Goal: Information Seeking & Learning: Check status

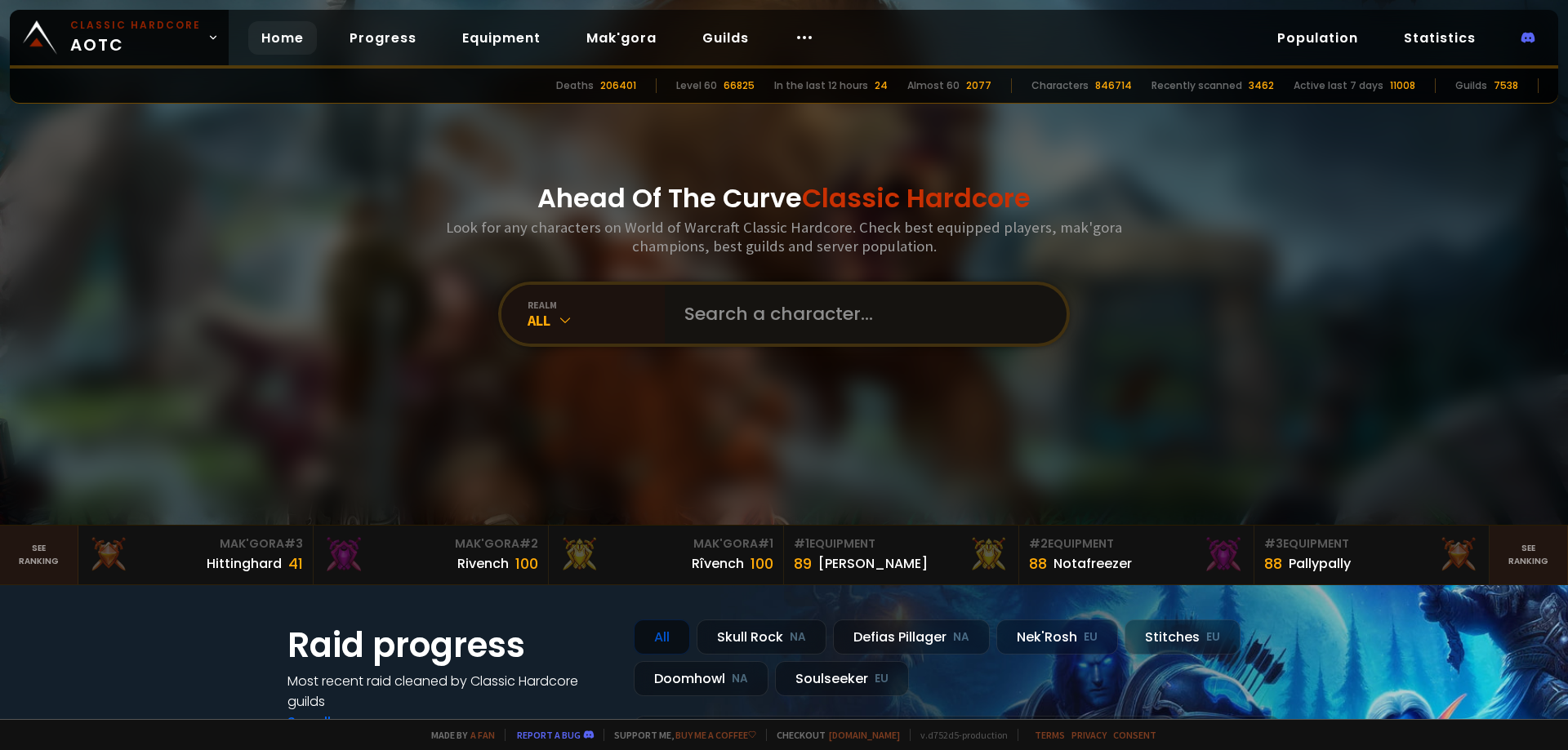
click at [697, 316] on input "text" at bounding box center [860, 314] width 372 height 59
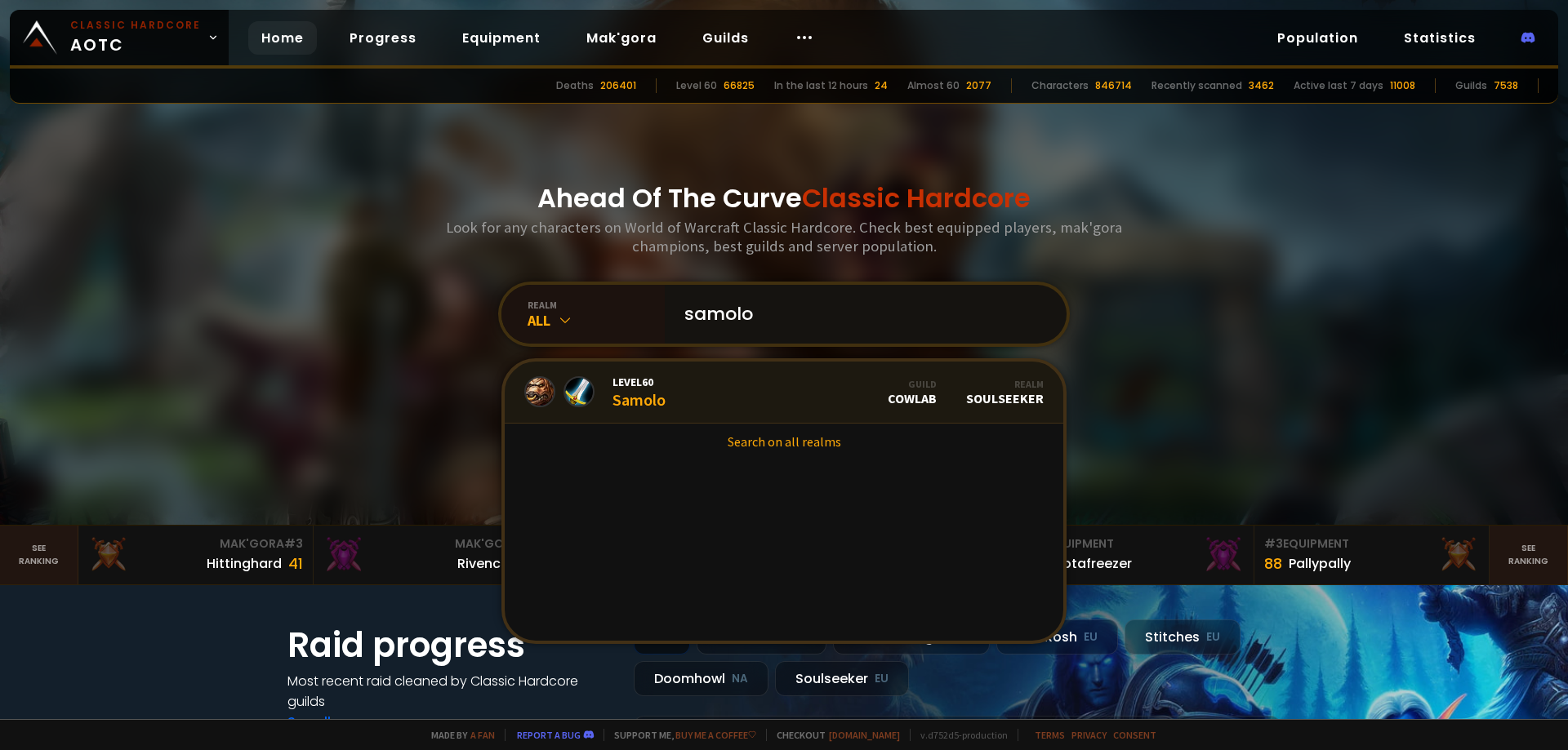
type input "samolo"
click at [644, 400] on div "Level 60 Samolo" at bounding box center [639, 393] width 53 height 35
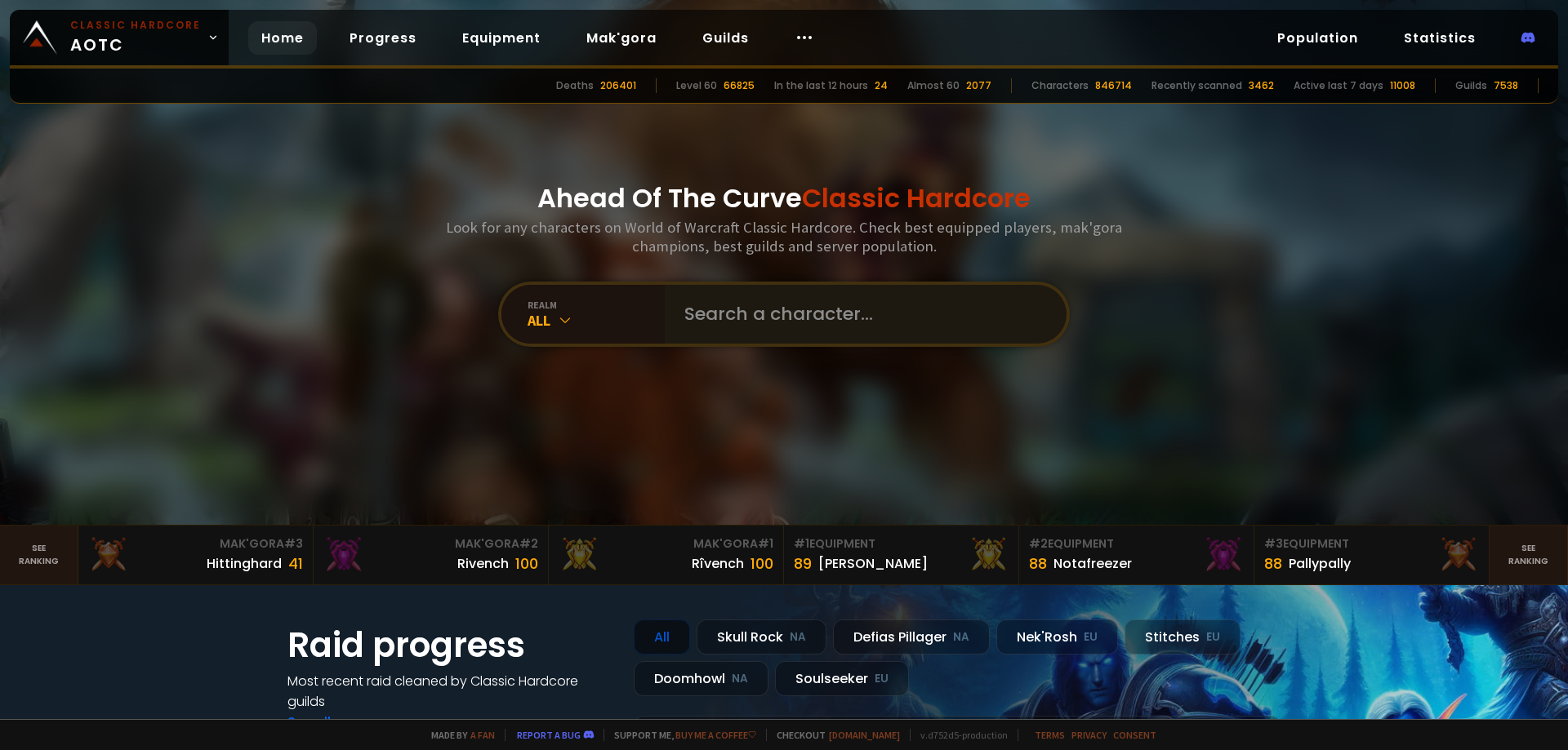
click at [665, 313] on div at bounding box center [865, 314] width 402 height 59
click at [691, 318] on input "text" at bounding box center [860, 314] width 372 height 59
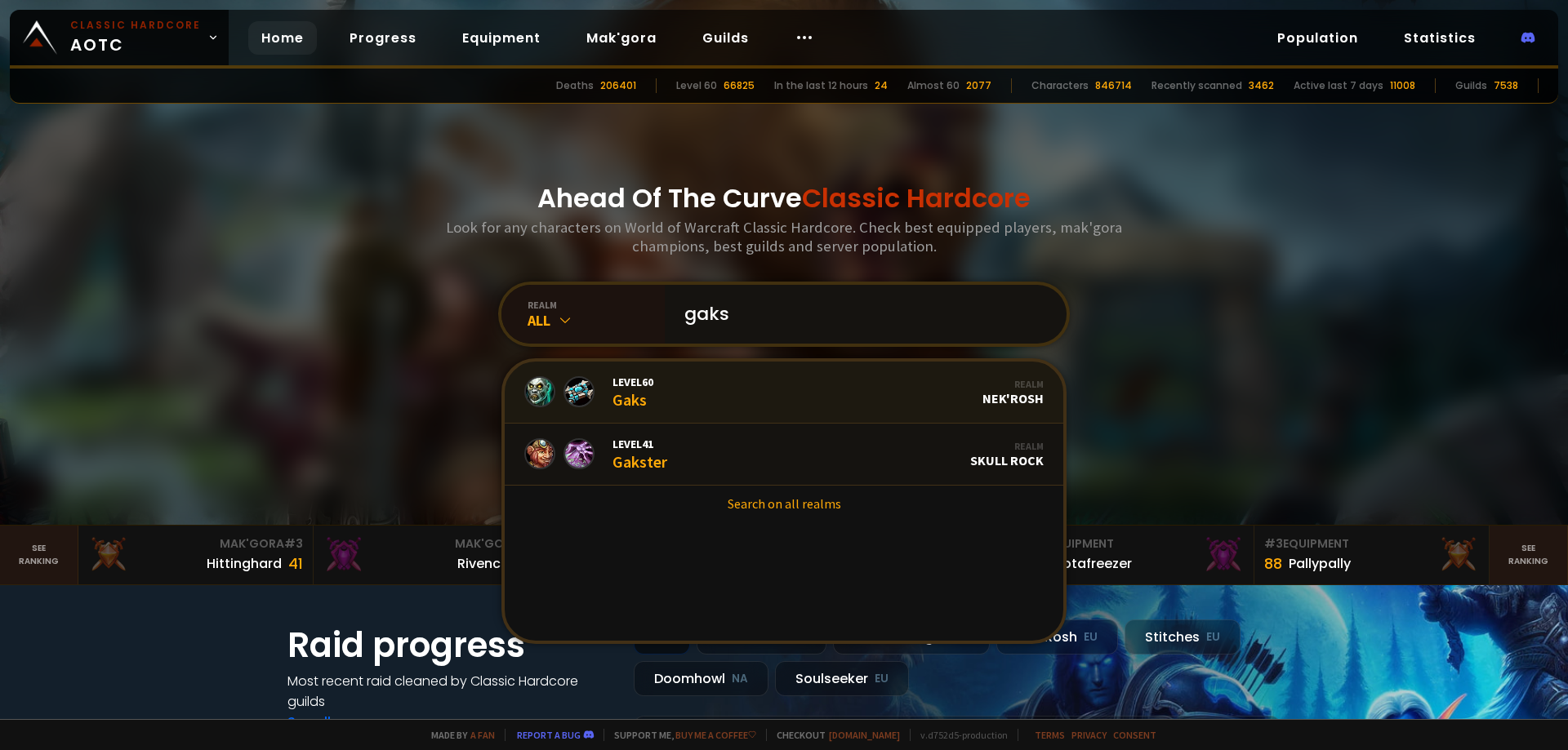
type input "gaks"
click at [706, 391] on link "Level 60 Gaks Realm Nek'Rosh" at bounding box center [784, 392] width 559 height 62
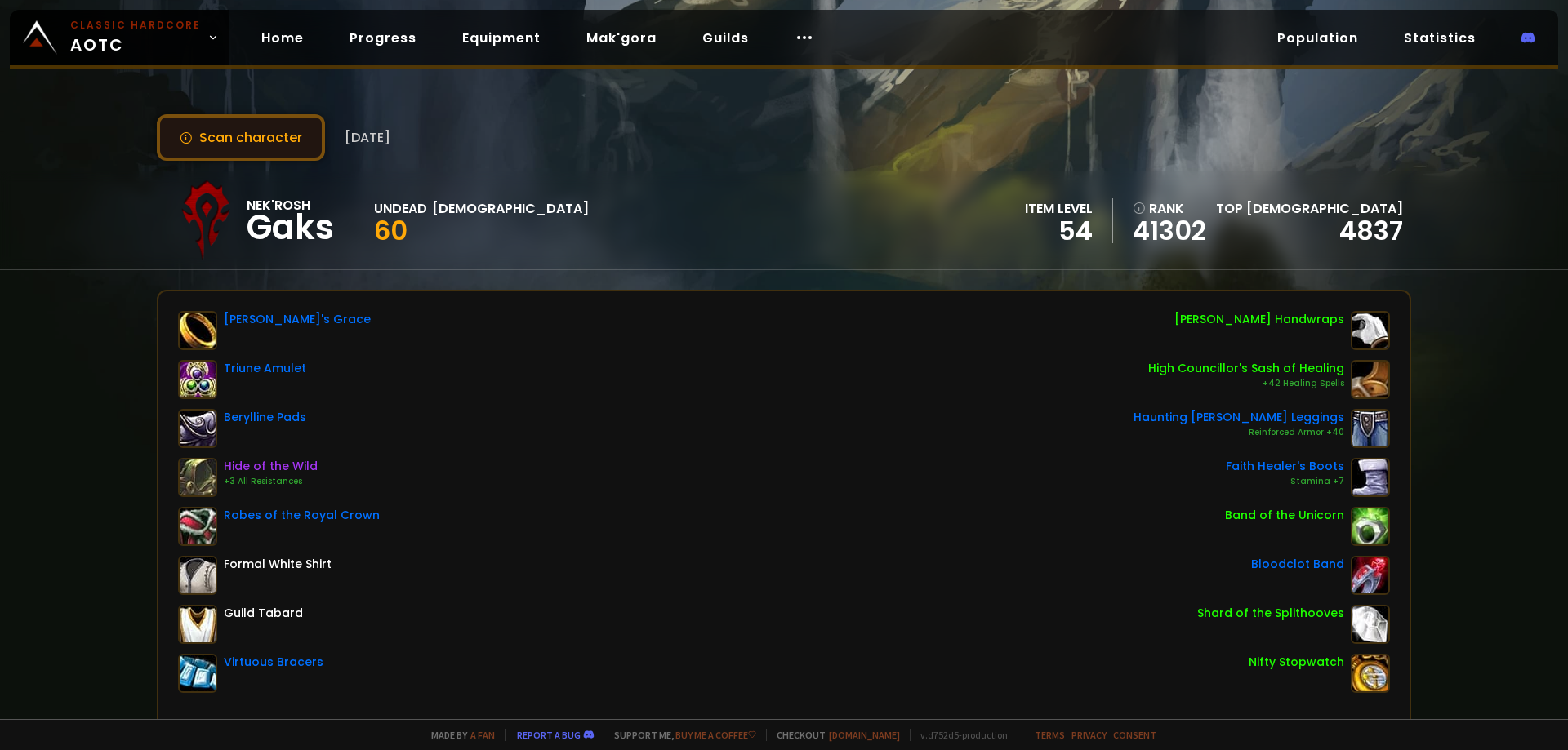
click at [286, 134] on button "Scan character" at bounding box center [241, 136] width 168 height 46
click at [299, 42] on link "Home" at bounding box center [283, 38] width 69 height 33
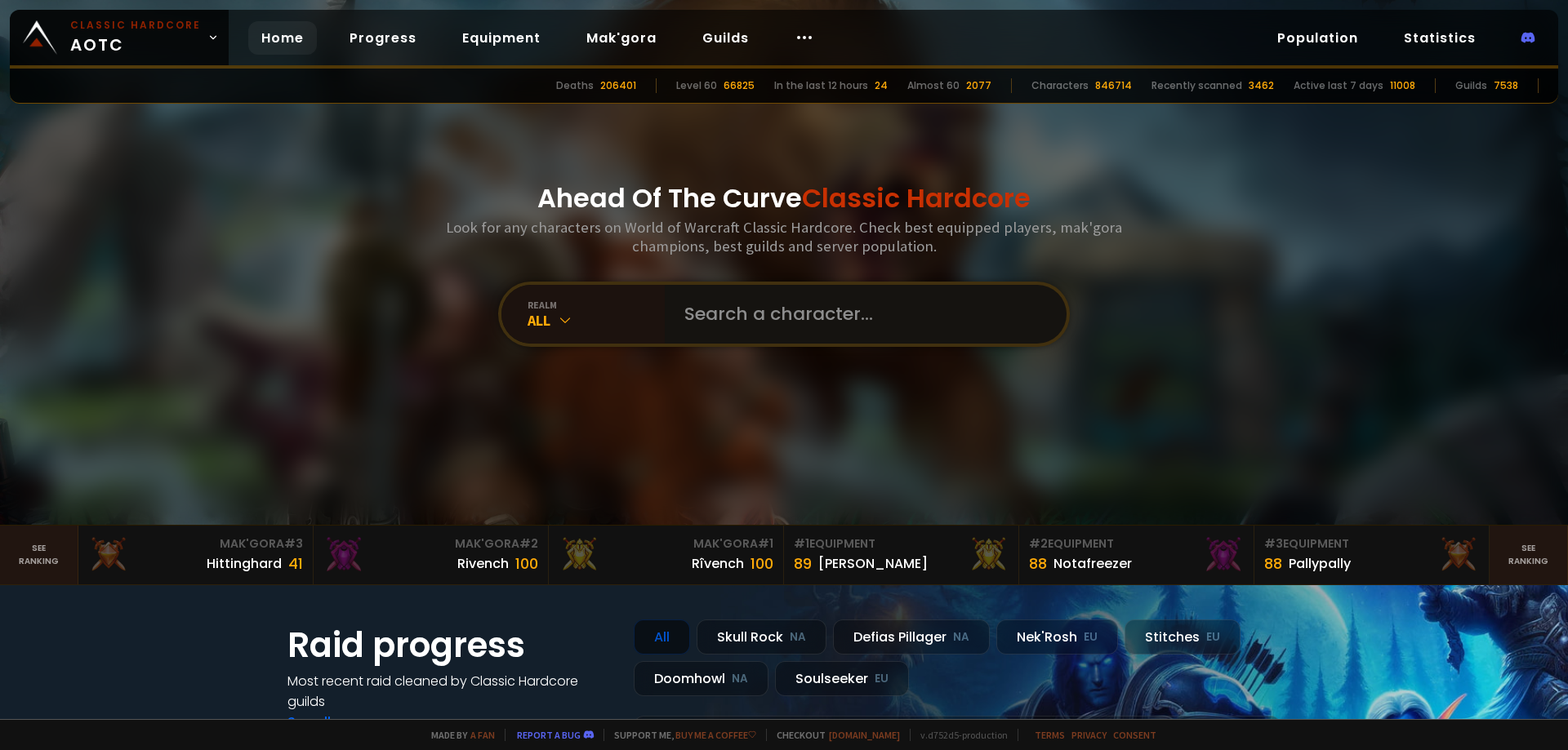
click at [803, 303] on input "text" at bounding box center [860, 314] width 372 height 59
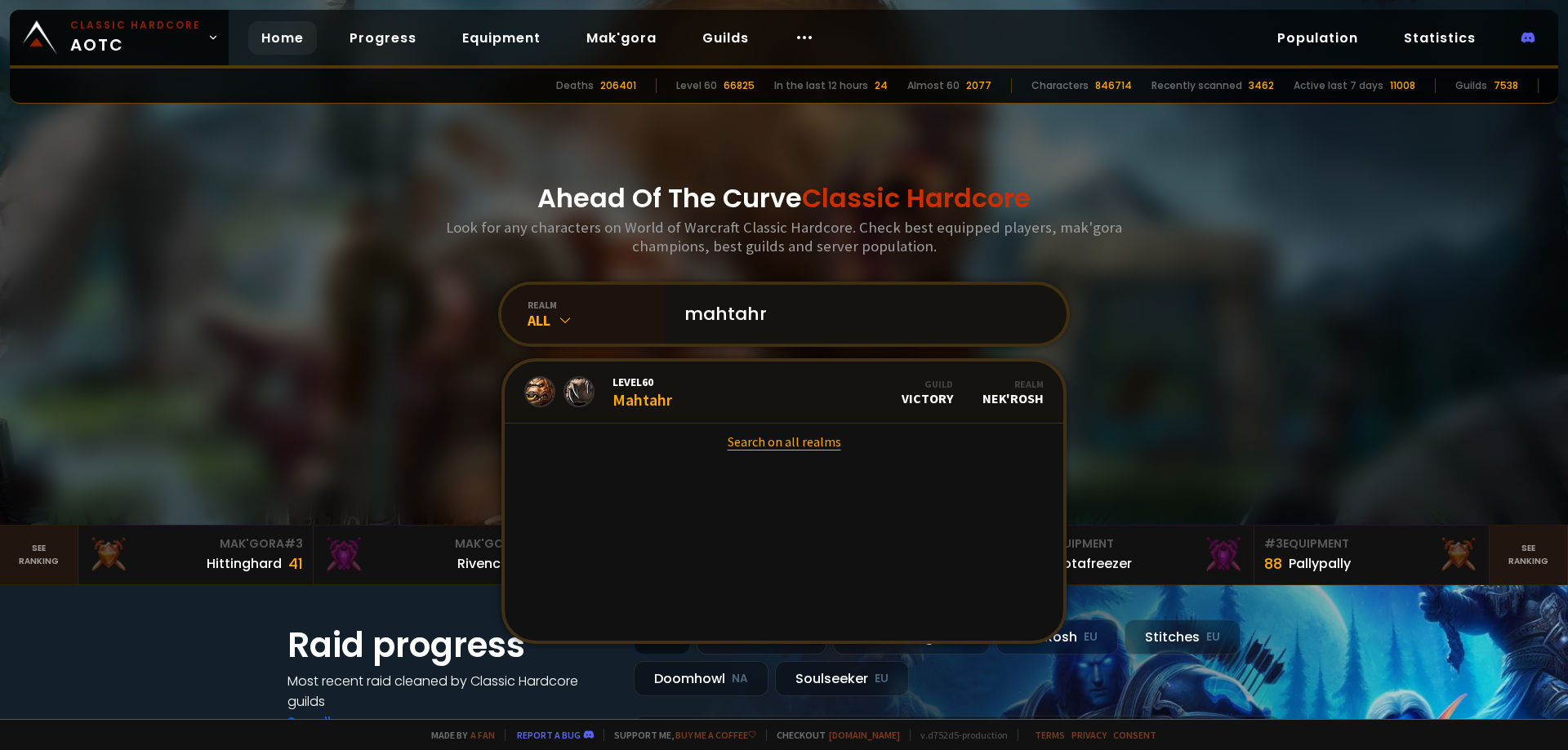
type input "mahtahr"
click at [671, 435] on link "Search on all realms" at bounding box center [784, 442] width 559 height 36
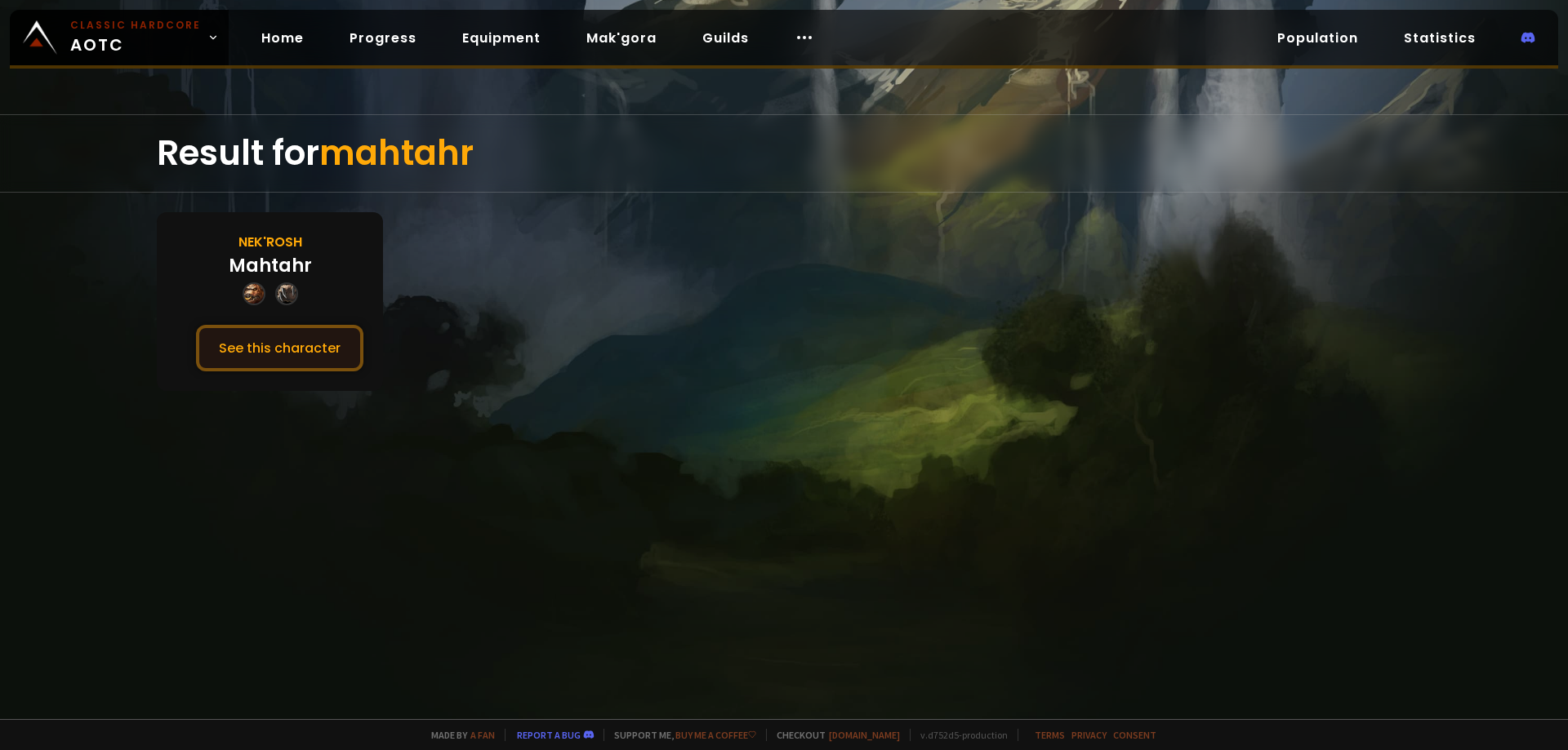
click at [287, 339] on button "See this character" at bounding box center [280, 348] width 167 height 46
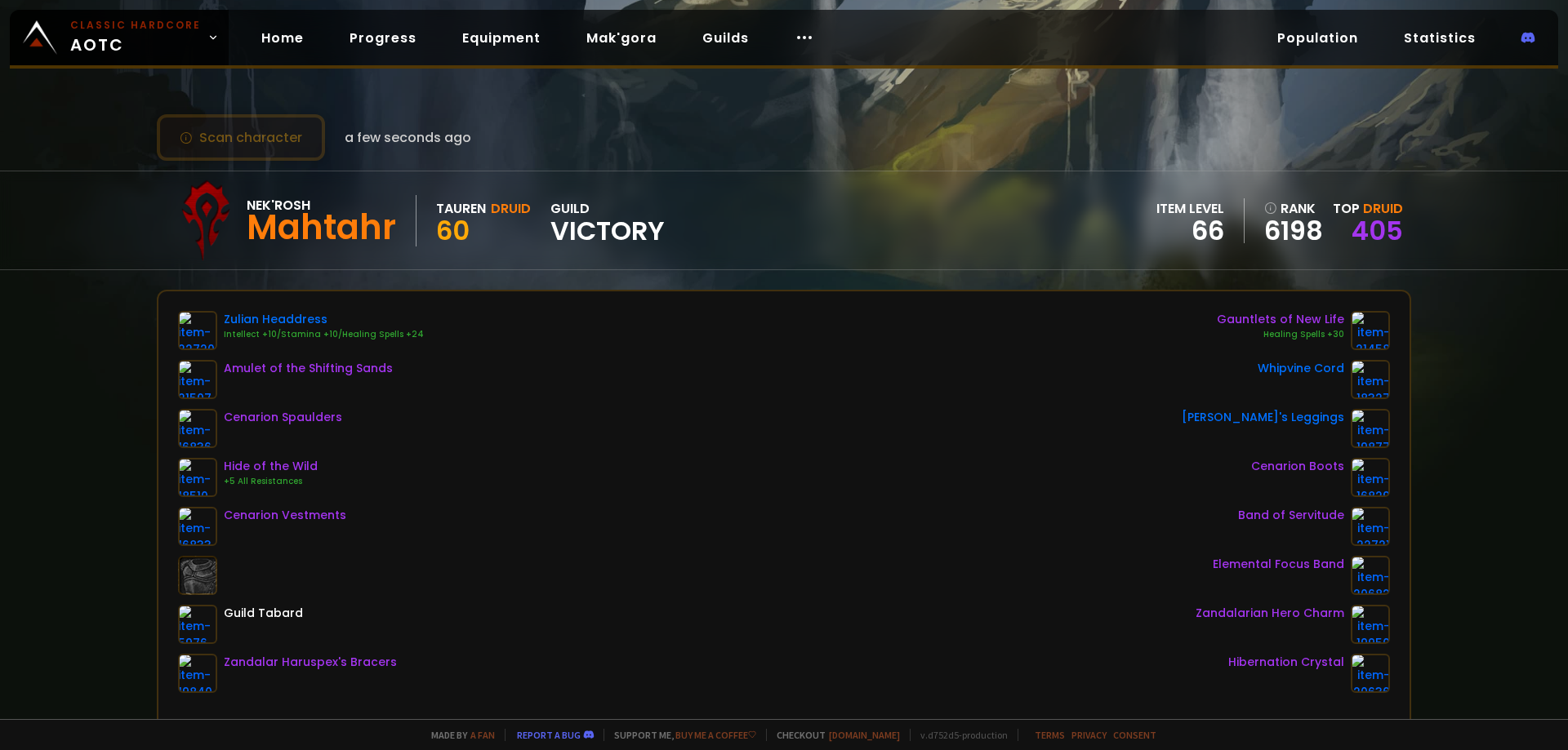
click at [269, 118] on button "Scan character" at bounding box center [241, 136] width 168 height 46
click at [283, 34] on link "Home" at bounding box center [283, 38] width 69 height 33
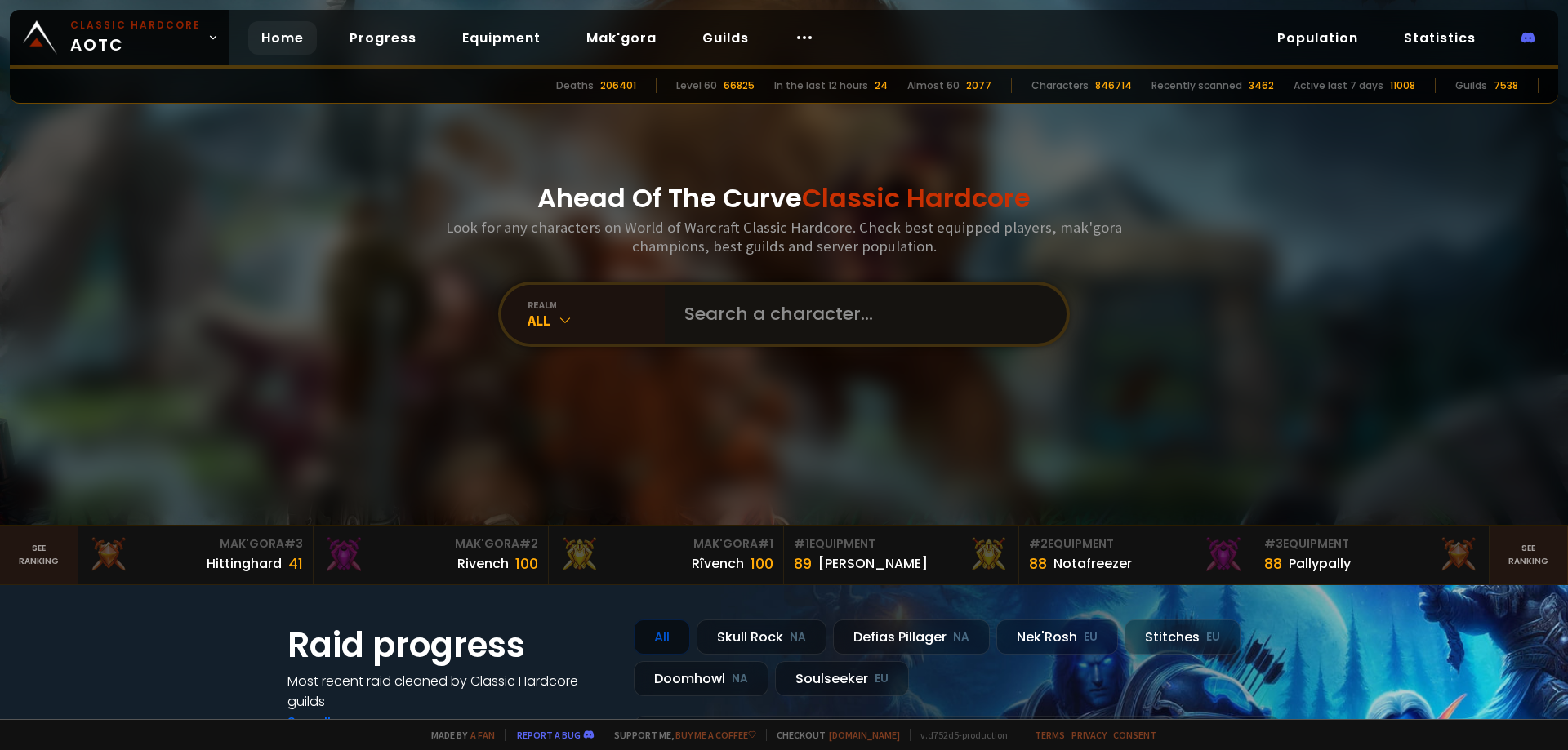
click at [756, 329] on input "text" at bounding box center [860, 314] width 372 height 59
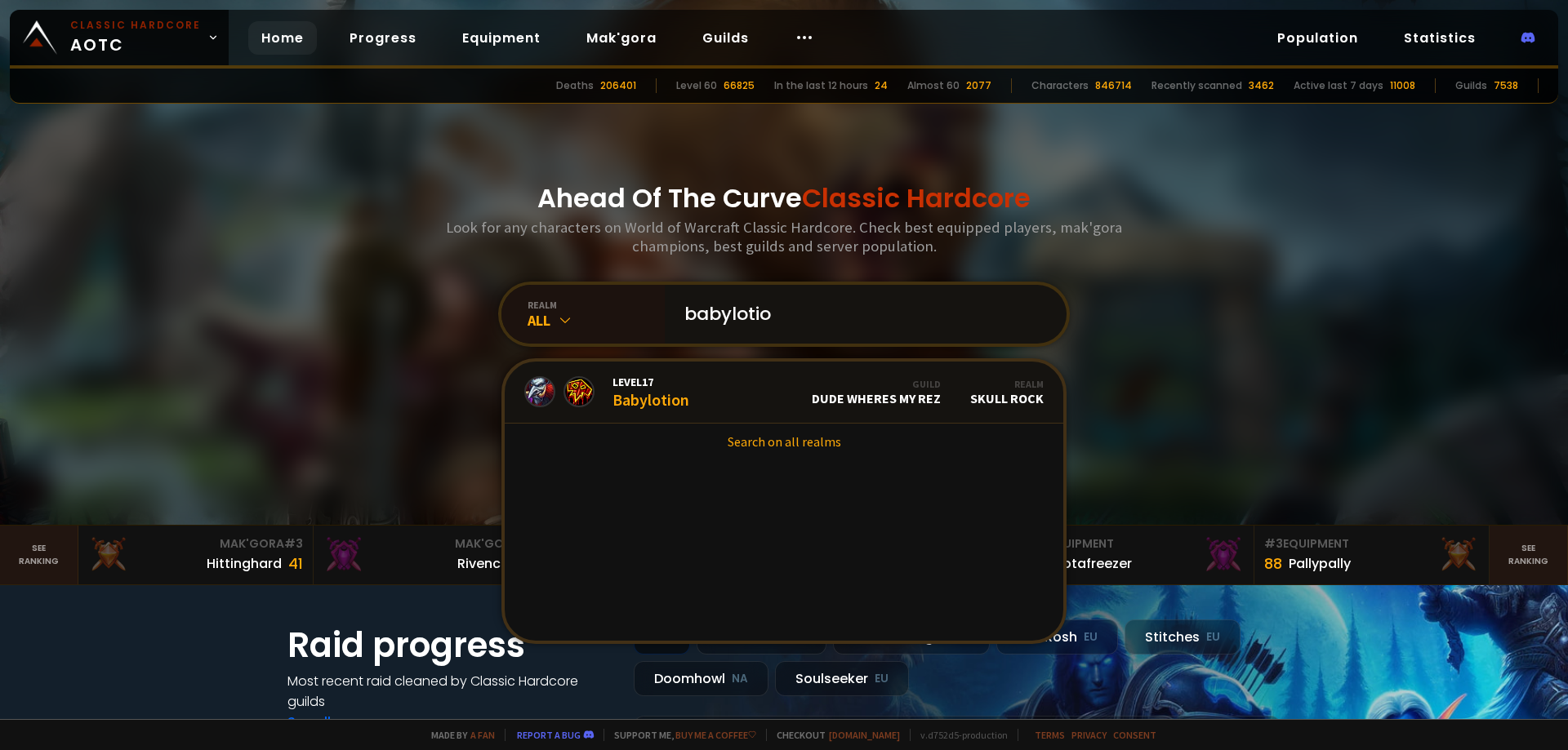
drag, startPoint x: 793, startPoint y: 312, endPoint x: 777, endPoint y: 312, distance: 16.0
click at [777, 312] on input "babylotio" at bounding box center [860, 314] width 372 height 59
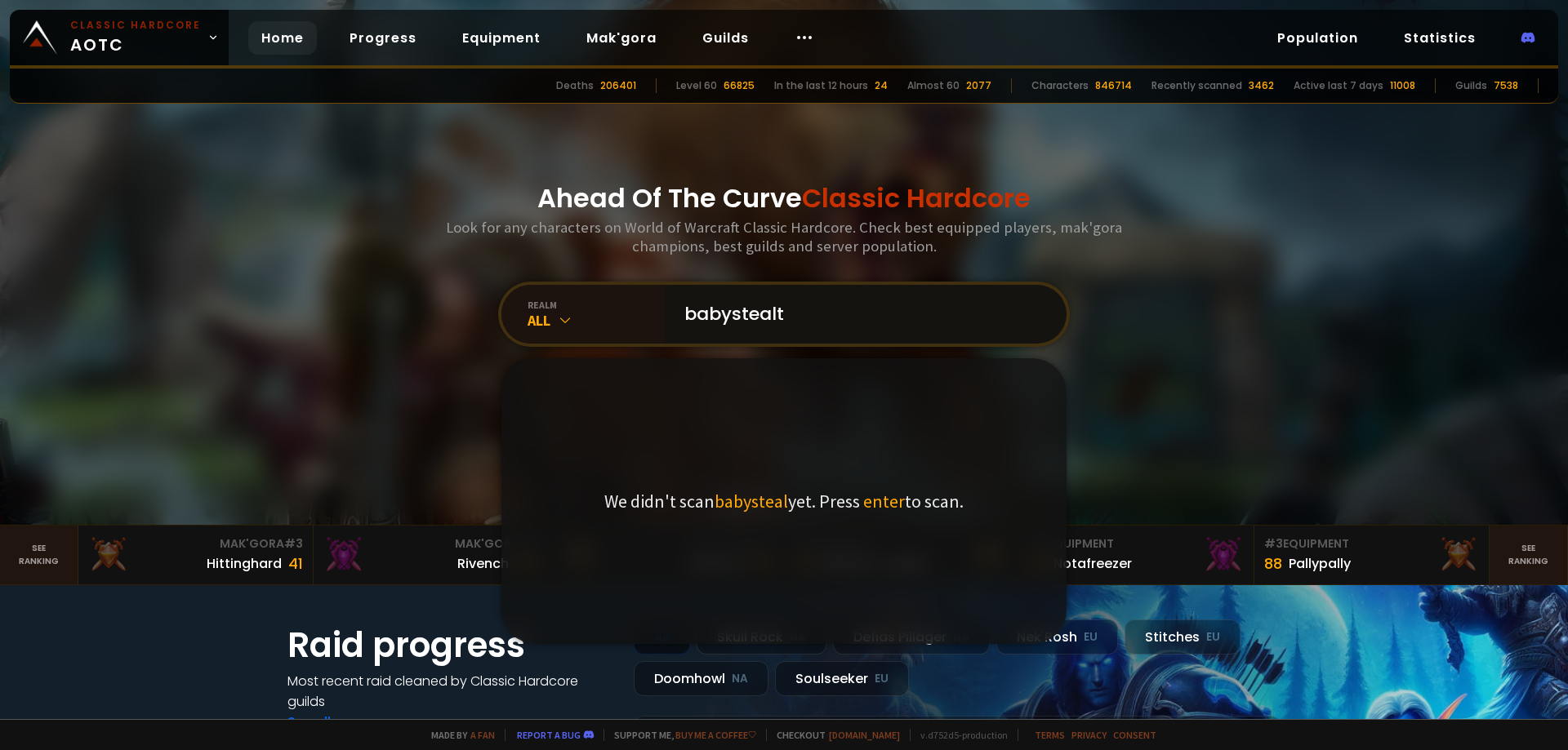
type input "babystealth"
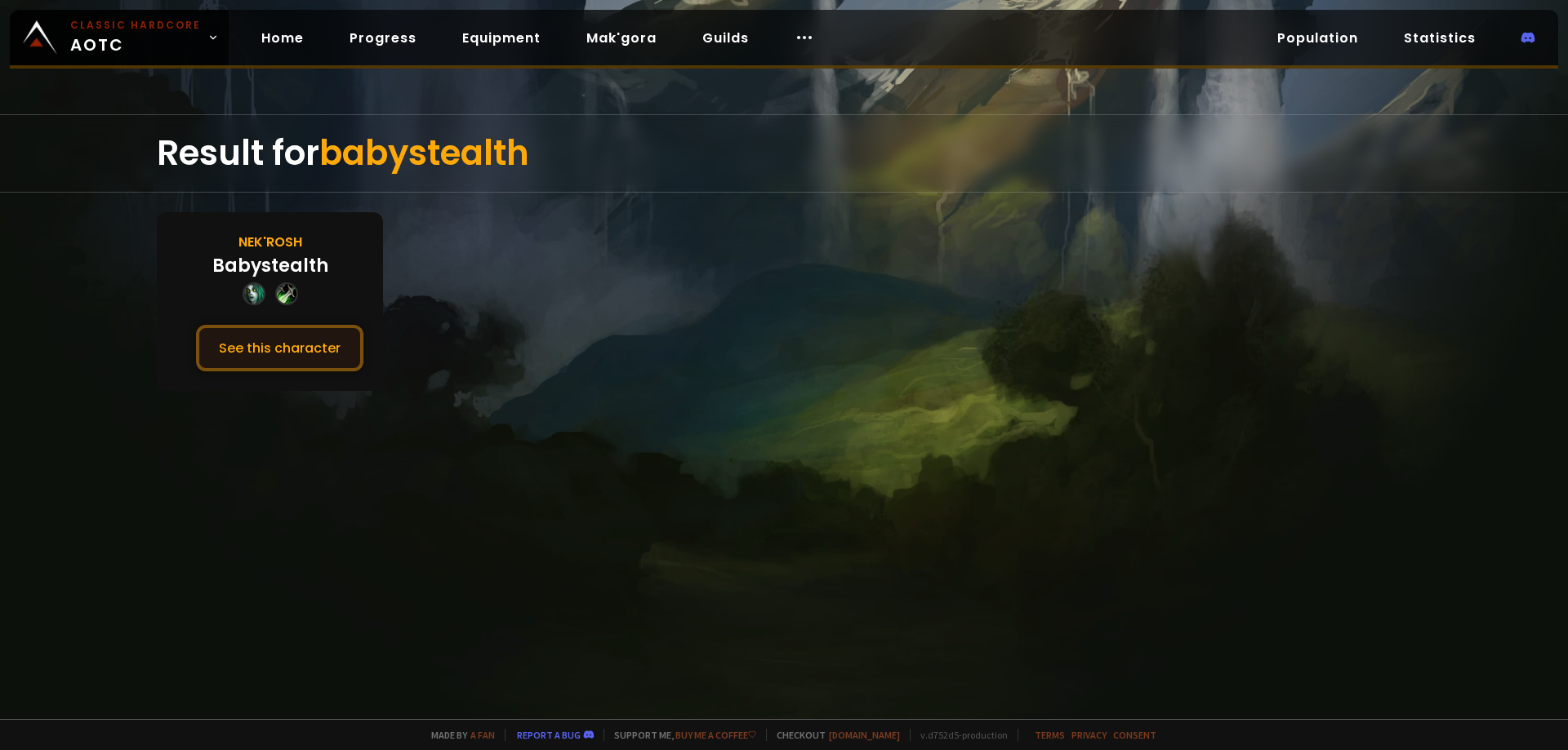
click at [271, 357] on button "See this character" at bounding box center [280, 348] width 167 height 46
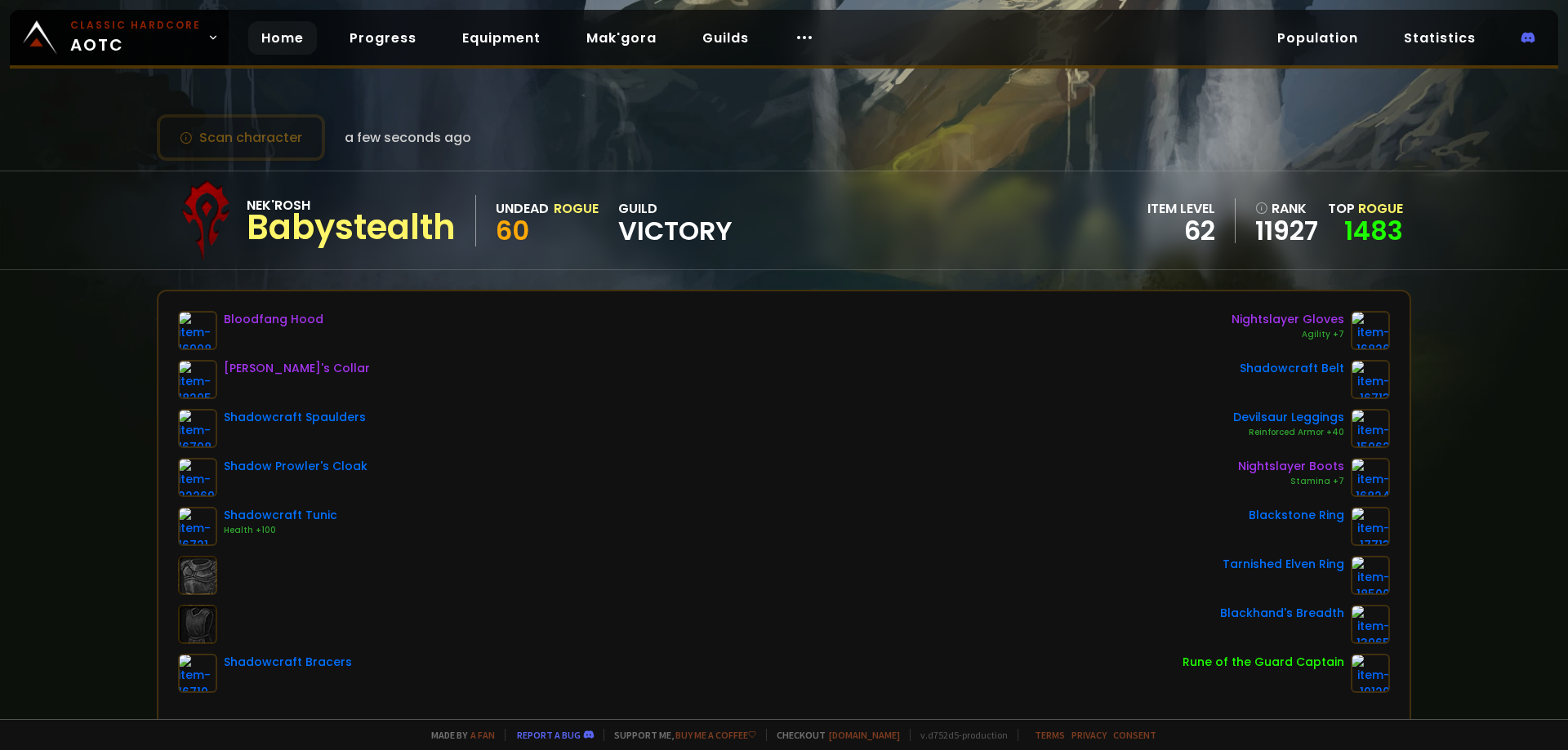
click at [285, 35] on link "Home" at bounding box center [283, 38] width 69 height 33
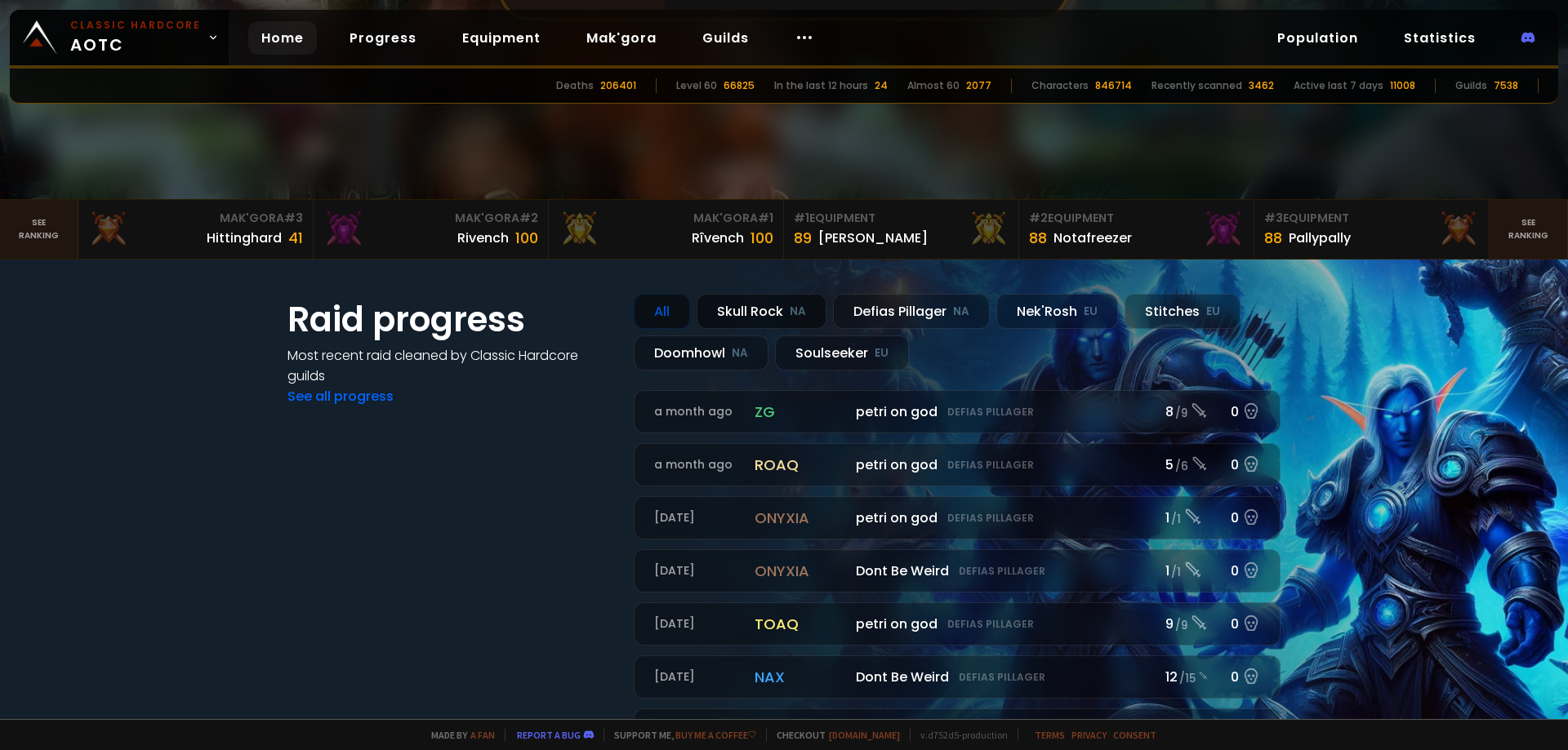
scroll to position [408, 0]
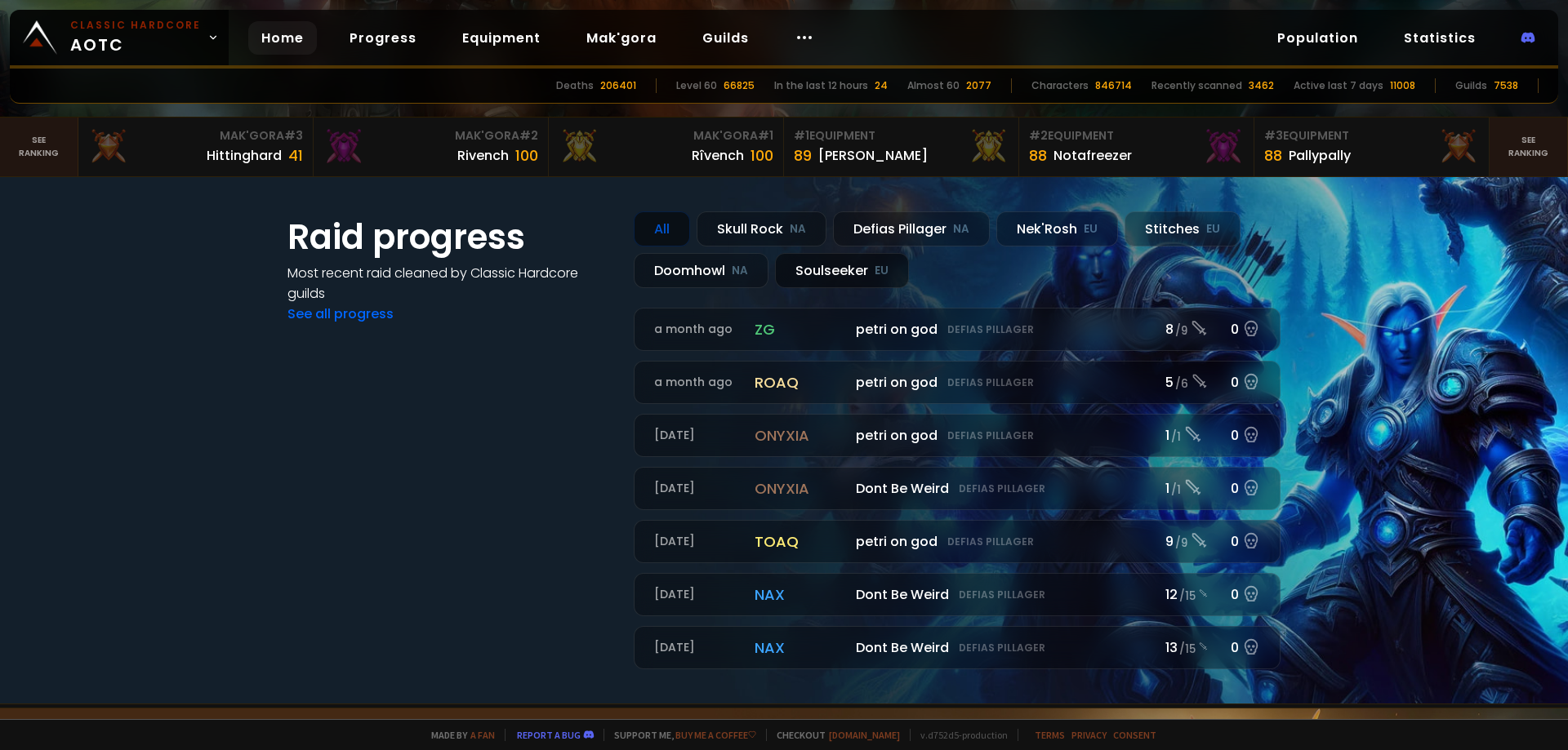
click at [860, 264] on div "Soulseeker EU" at bounding box center [841, 271] width 134 height 35
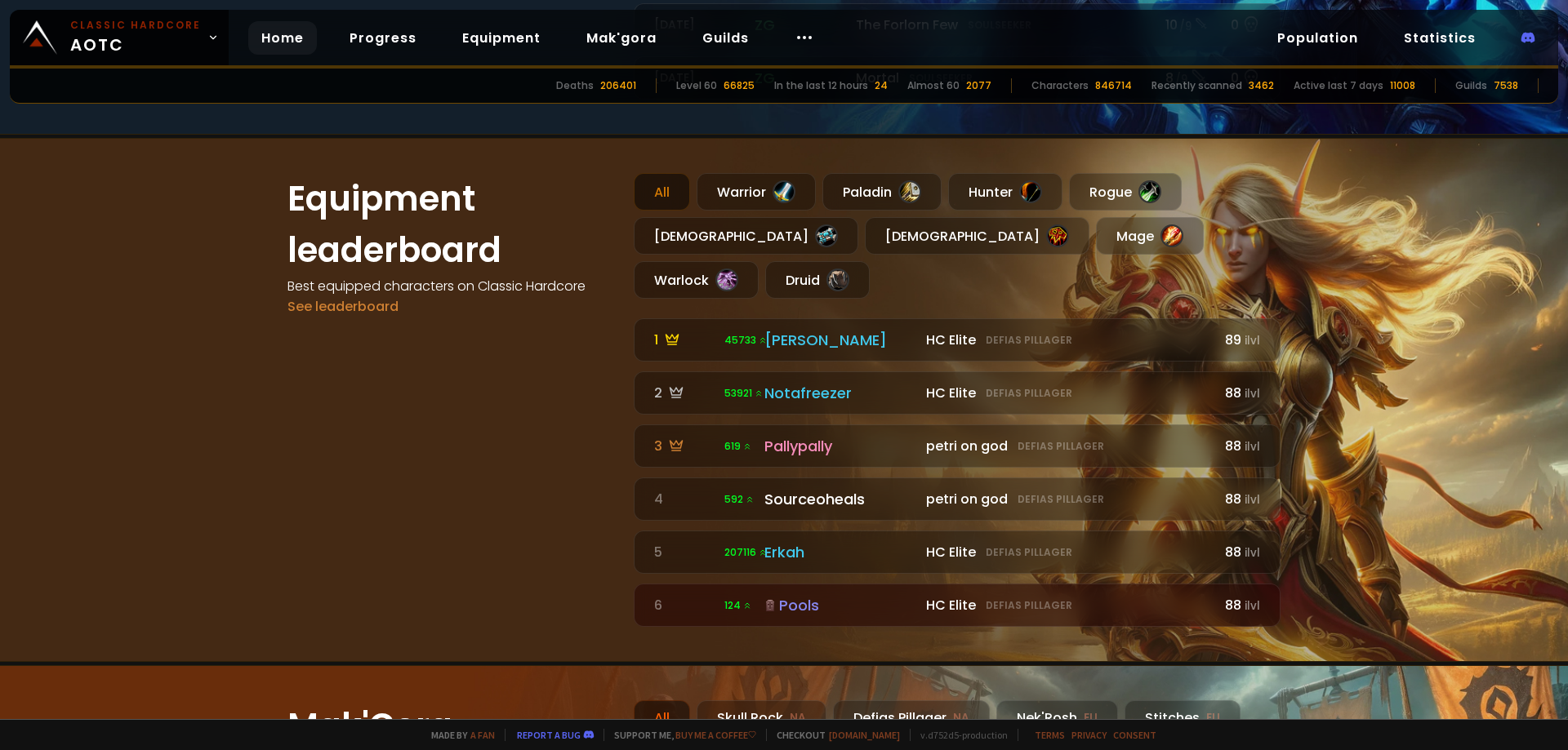
scroll to position [1061, 0]
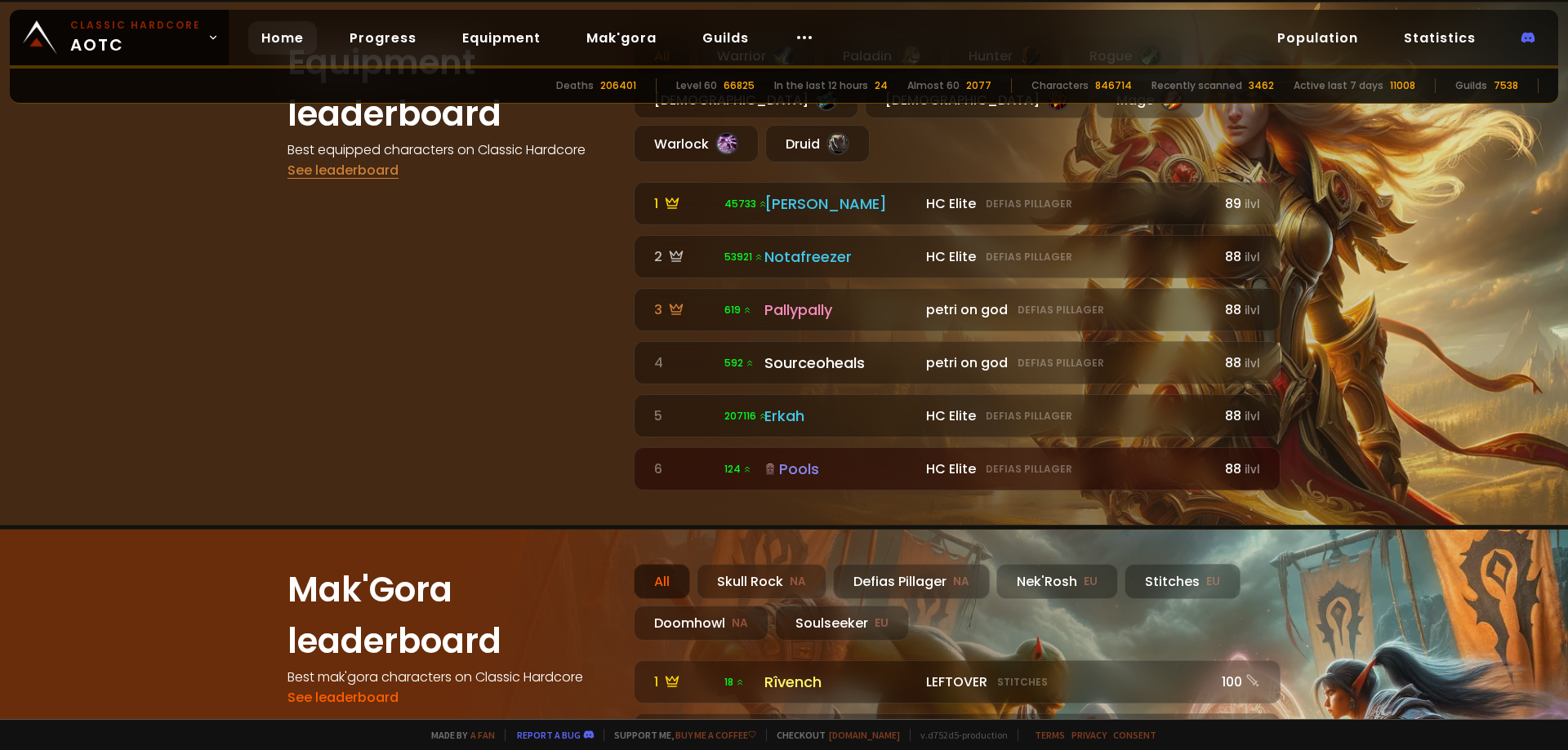
click at [346, 174] on link "See leaderboard" at bounding box center [343, 170] width 111 height 19
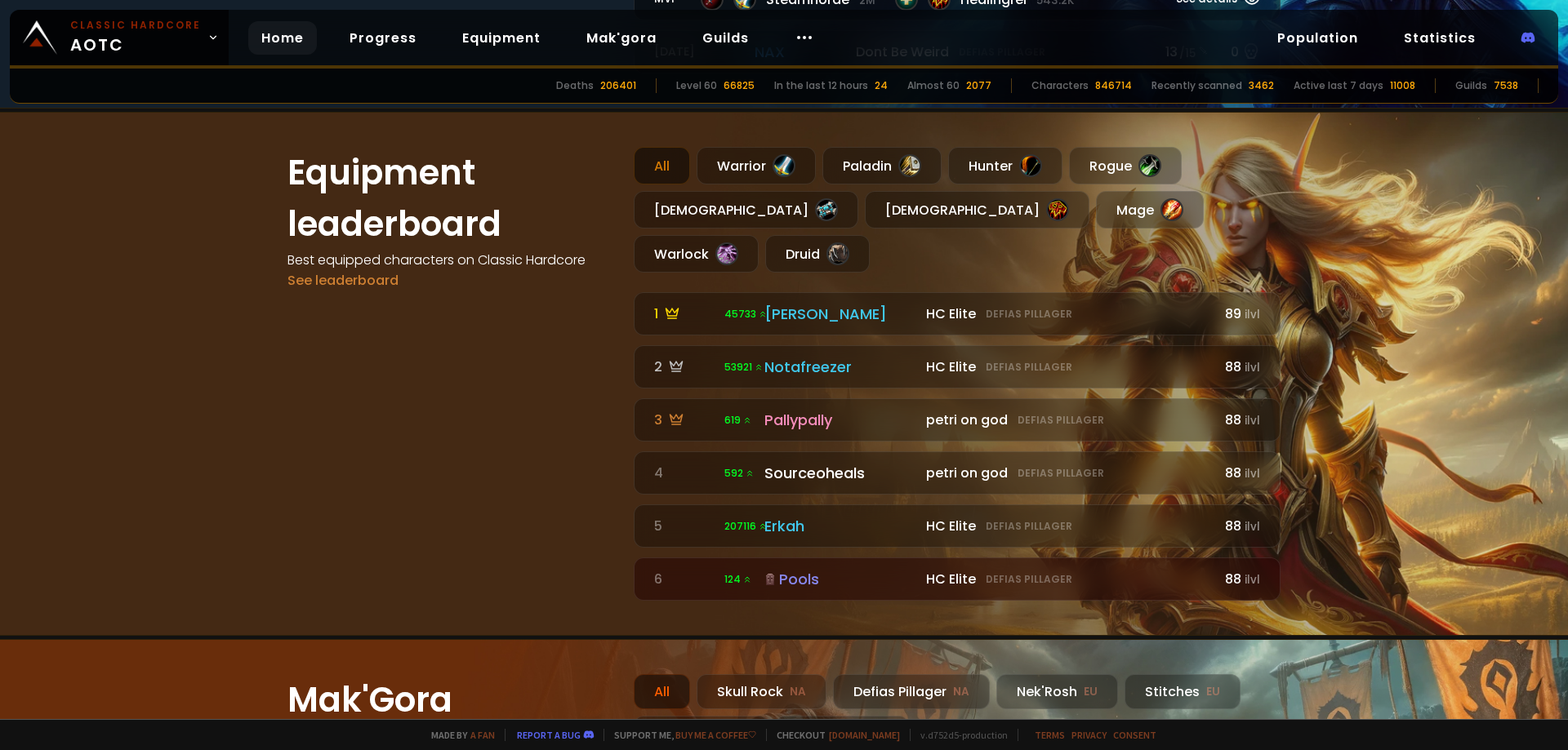
scroll to position [991, 0]
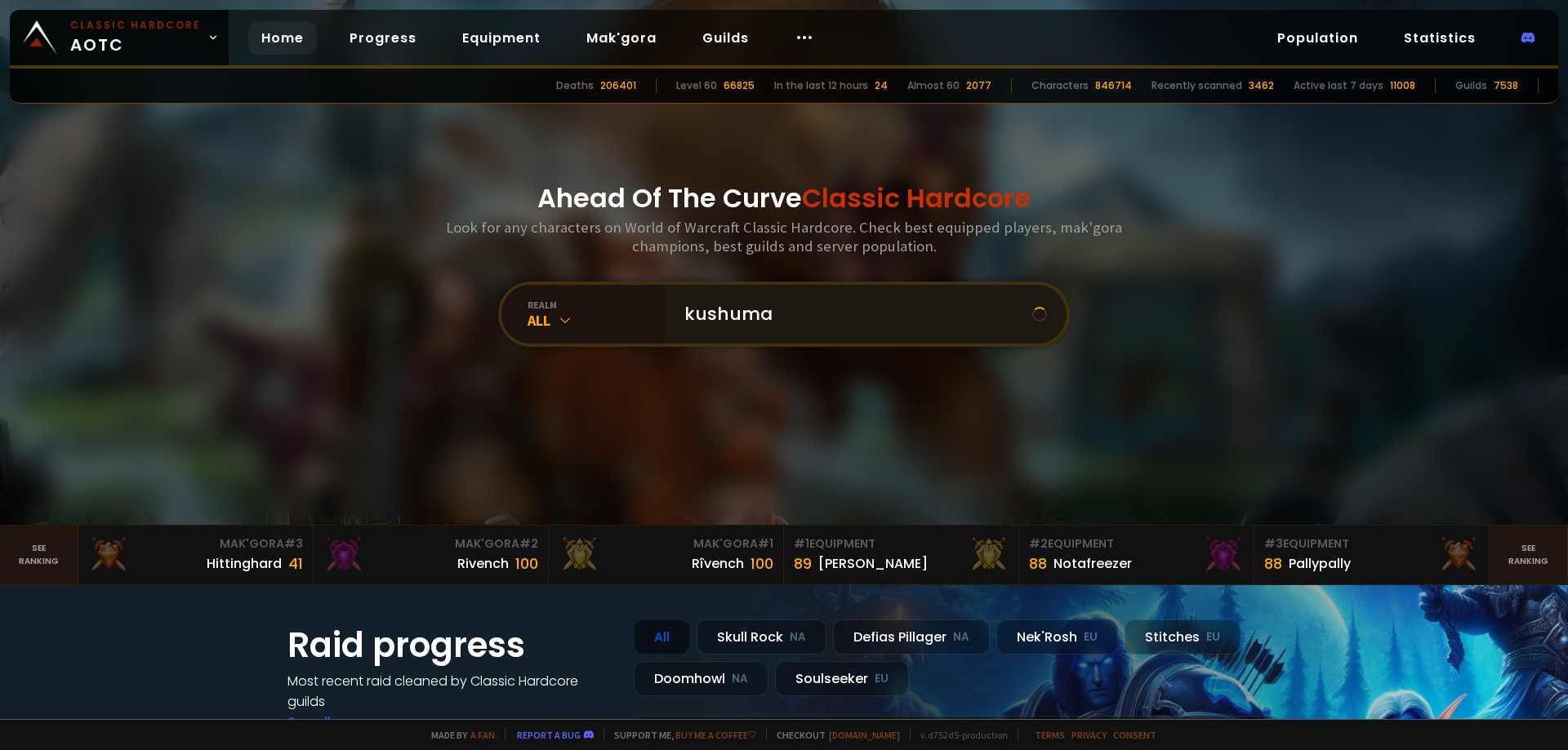
type input "kushumae"
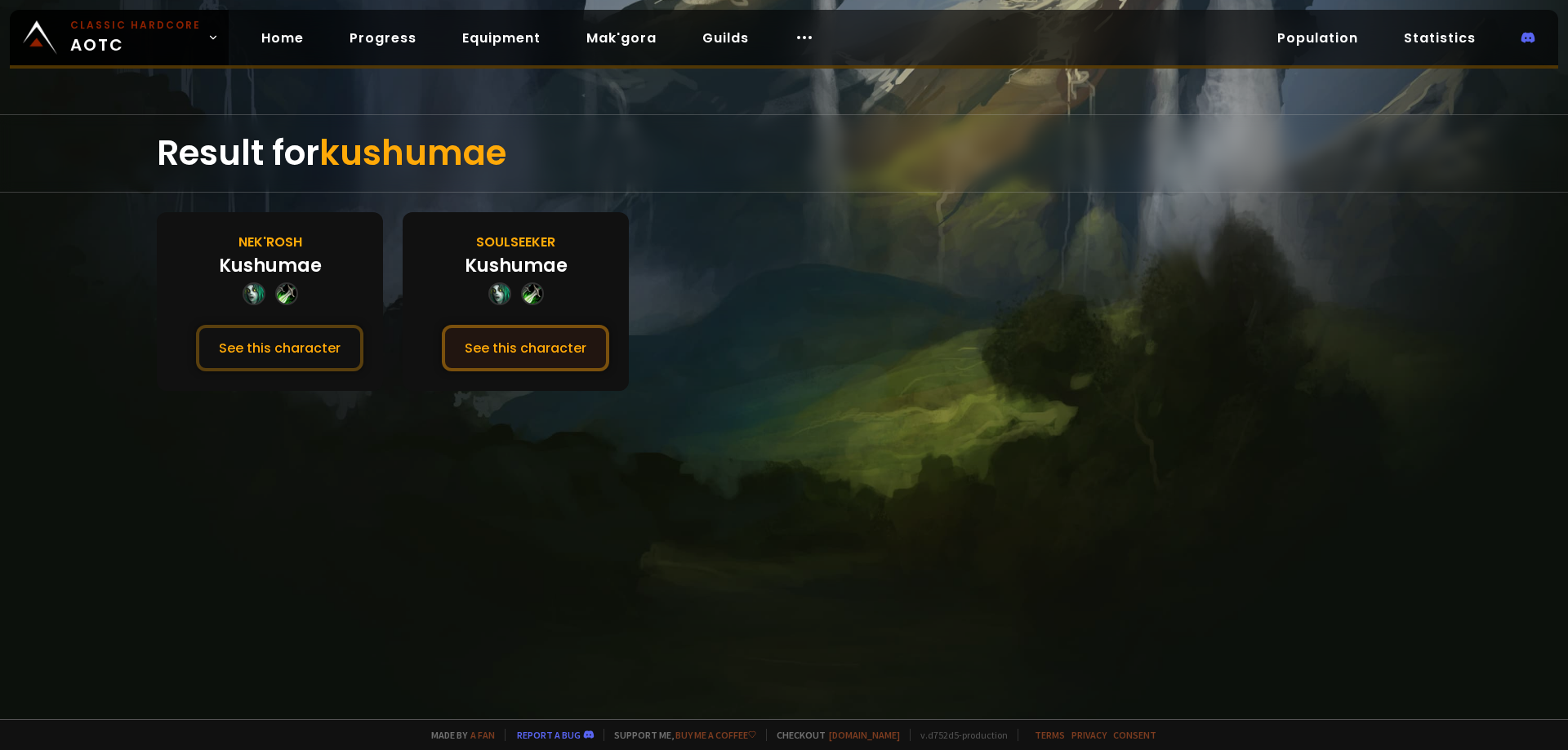
click at [482, 353] on button "See this character" at bounding box center [525, 348] width 167 height 46
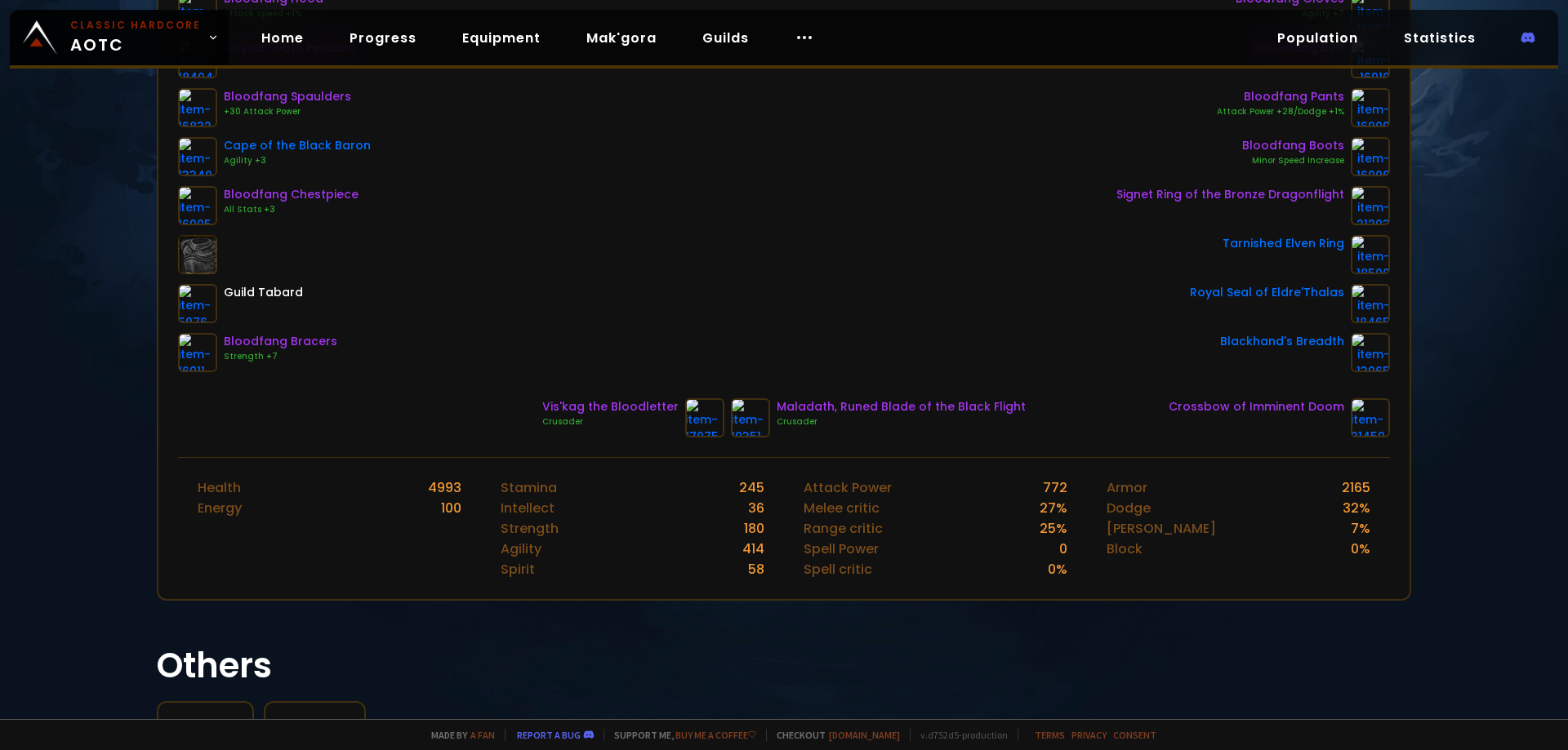
scroll to position [327, 0]
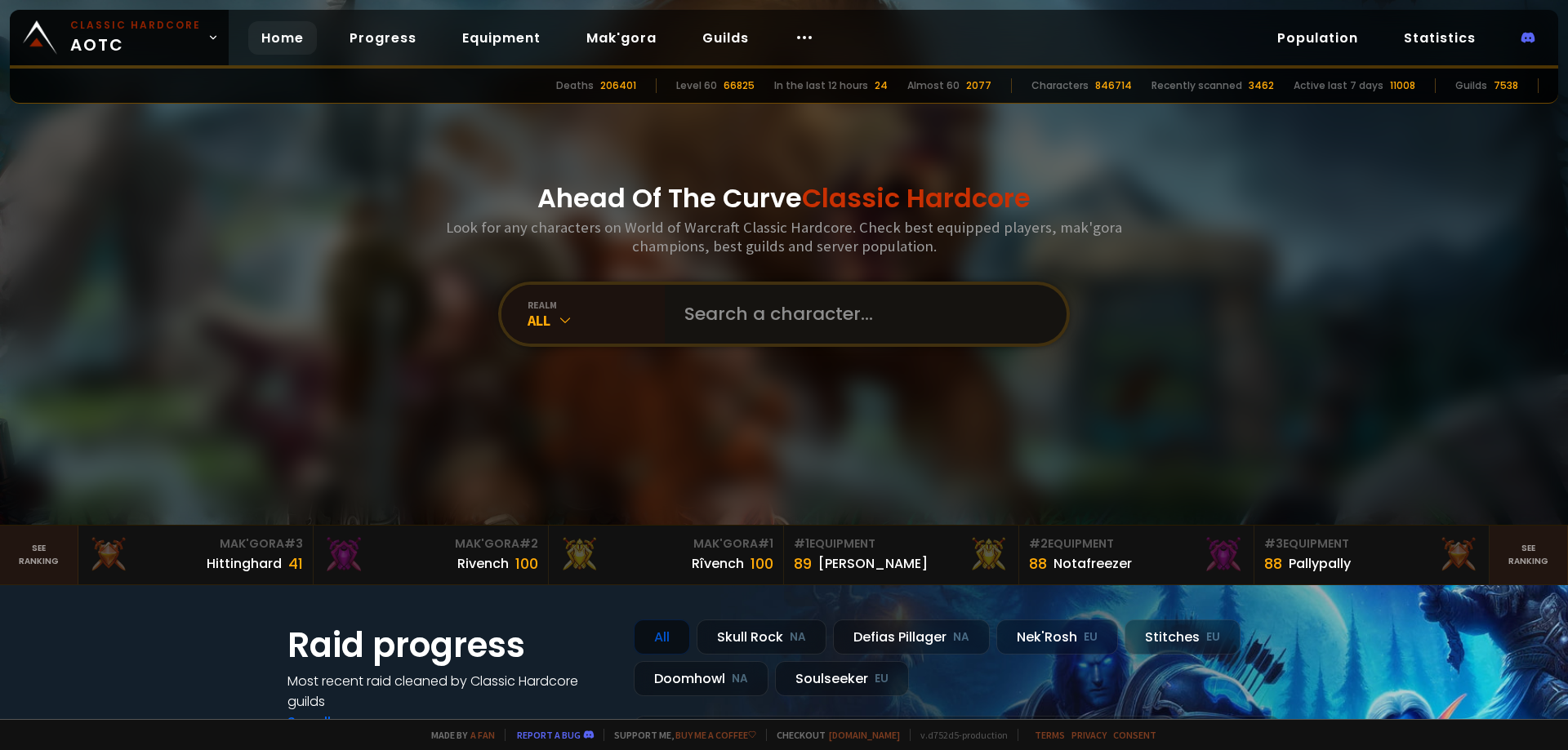
click at [733, 318] on input "text" at bounding box center [860, 314] width 372 height 59
type input "kushumae"
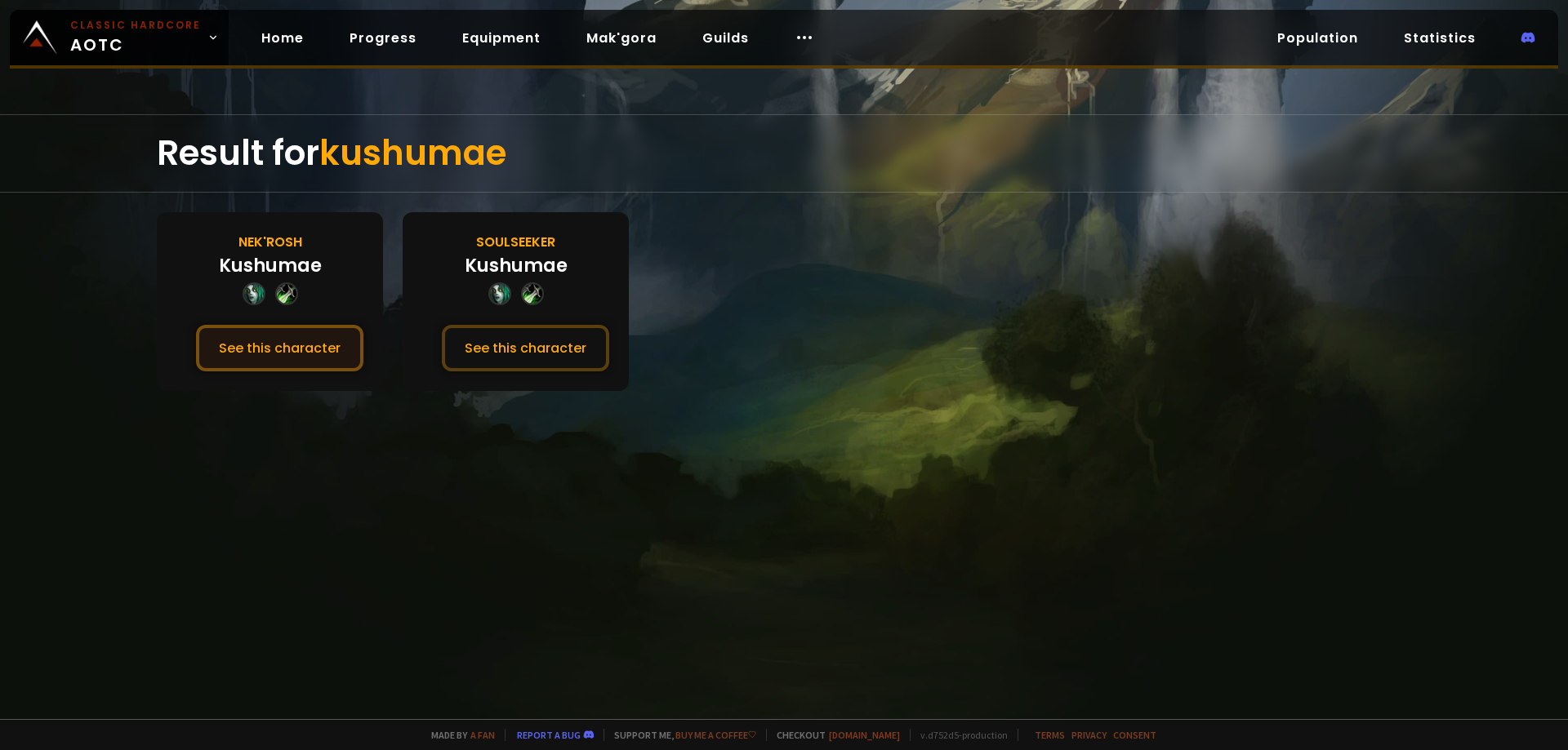
click at [325, 348] on button "See this character" at bounding box center [280, 348] width 167 height 46
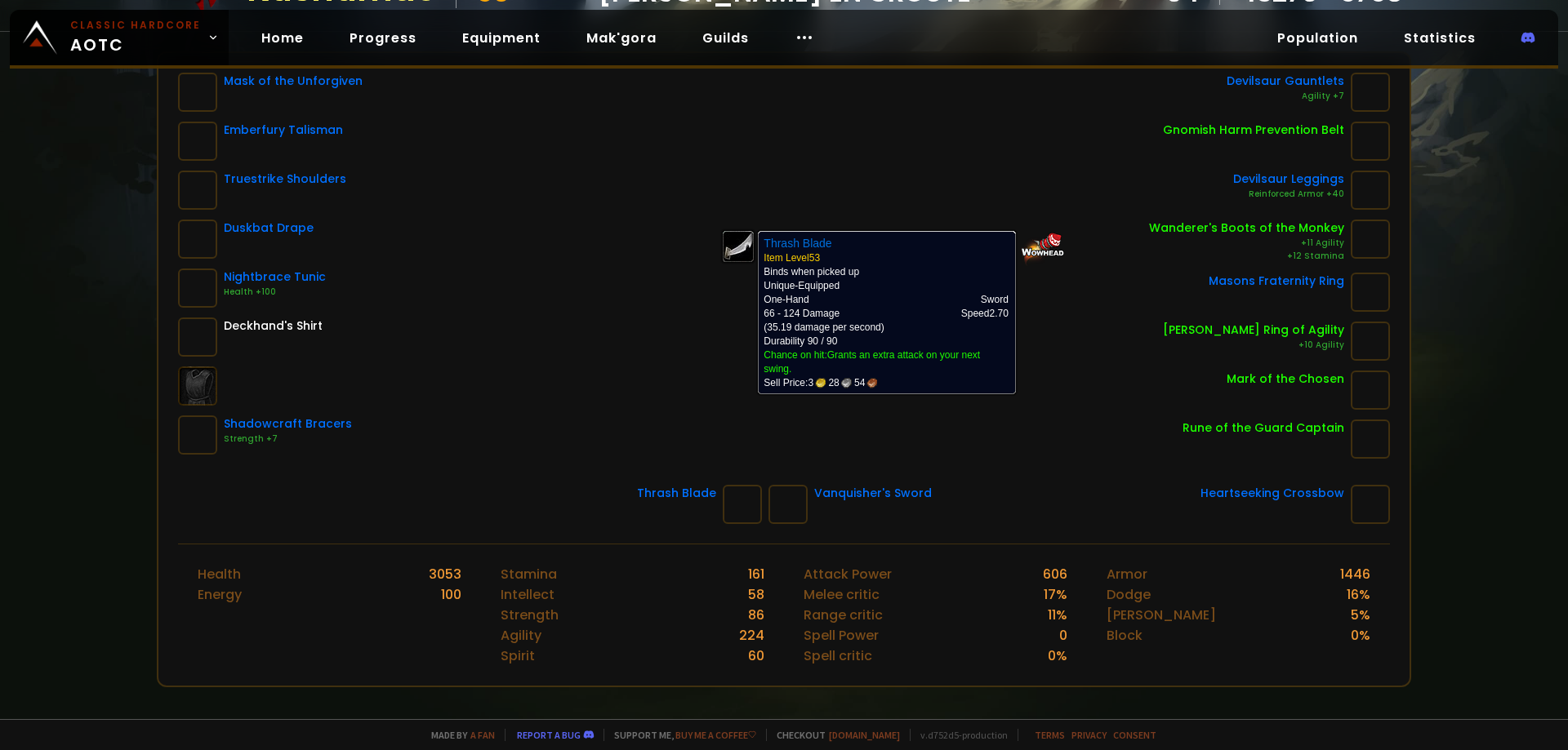
scroll to position [81, 0]
